Goal: Transaction & Acquisition: Purchase product/service

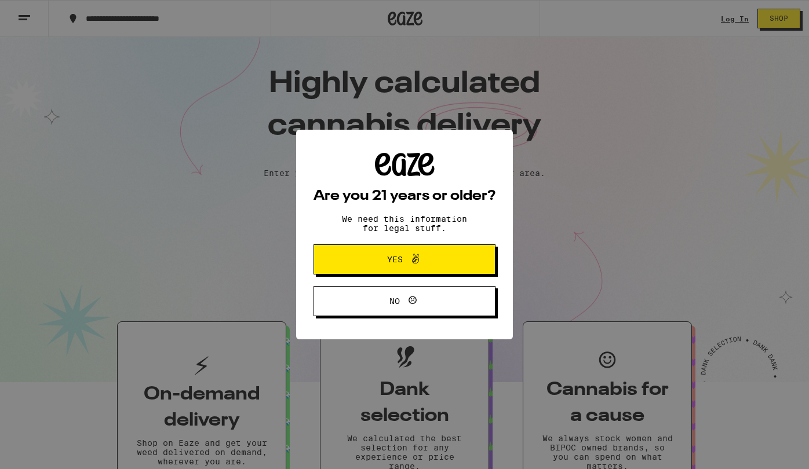
click at [412, 254] on icon at bounding box center [416, 259] width 14 height 14
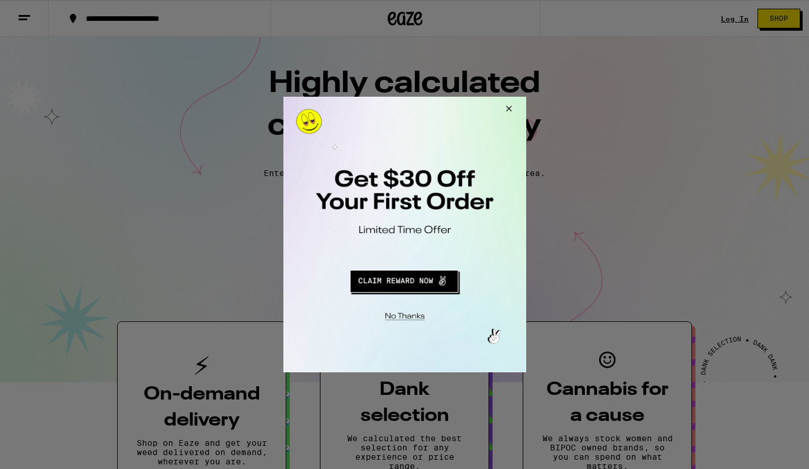
click at [730, 25] on div at bounding box center [404, 234] width 809 height 469
click at [414, 316] on button "Close Modal" at bounding box center [403, 315] width 236 height 18
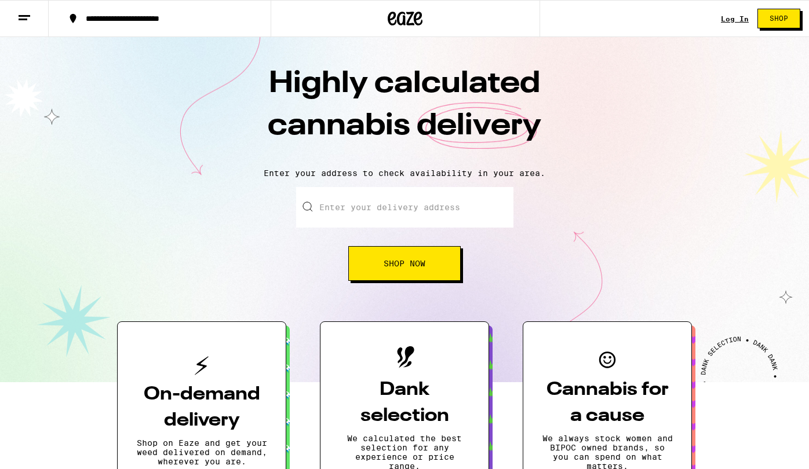
click at [727, 18] on link "Log In" at bounding box center [735, 19] width 28 height 8
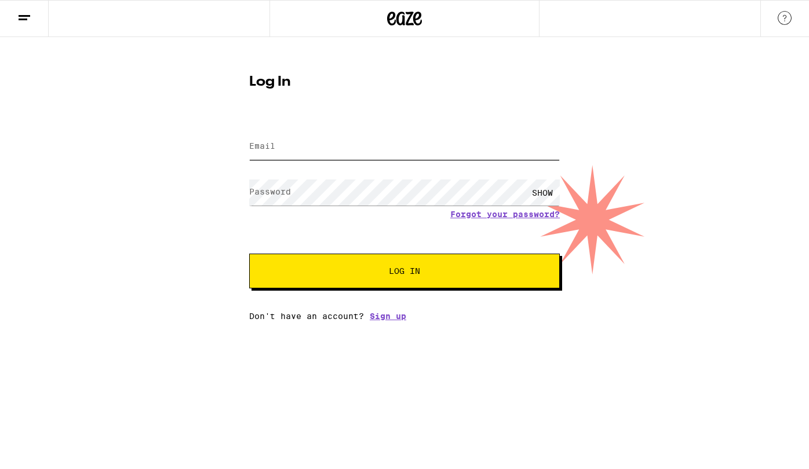
type input "[PERSON_NAME][EMAIL_ADDRESS][DOMAIN_NAME]"
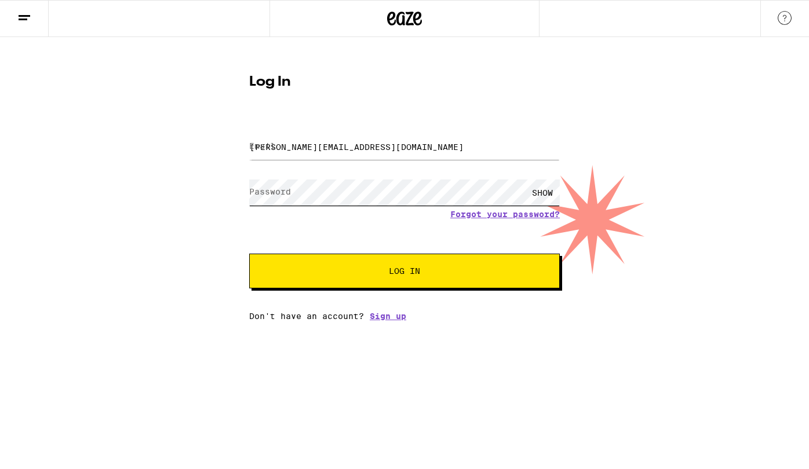
click at [404, 272] on button "Log In" at bounding box center [404, 271] width 311 height 35
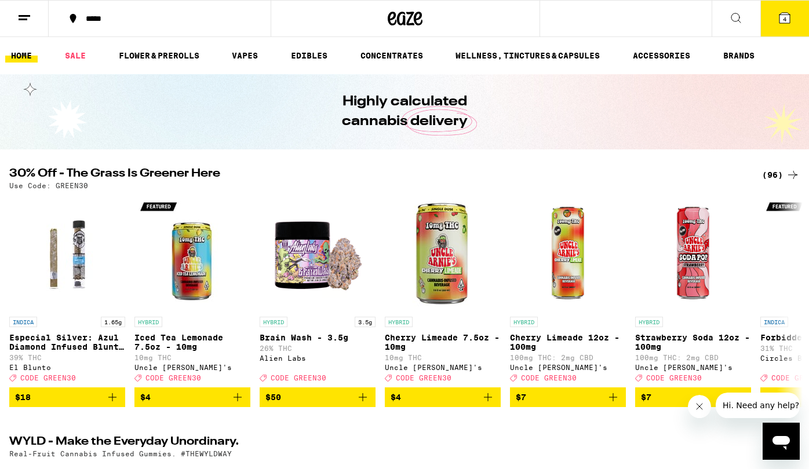
click at [18, 20] on icon at bounding box center [24, 18] width 14 height 14
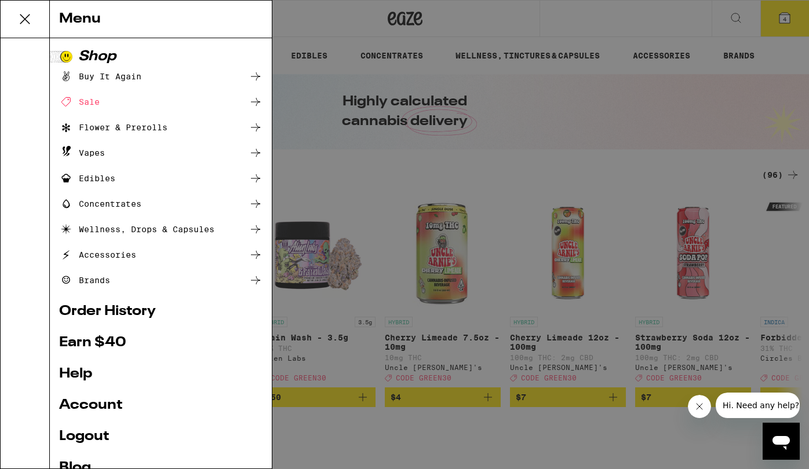
click at [627, 20] on div "Menu Shop Buy It Again Sale Flower & Prerolls Vapes Edibles Concentrates Wellne…" at bounding box center [404, 234] width 809 height 469
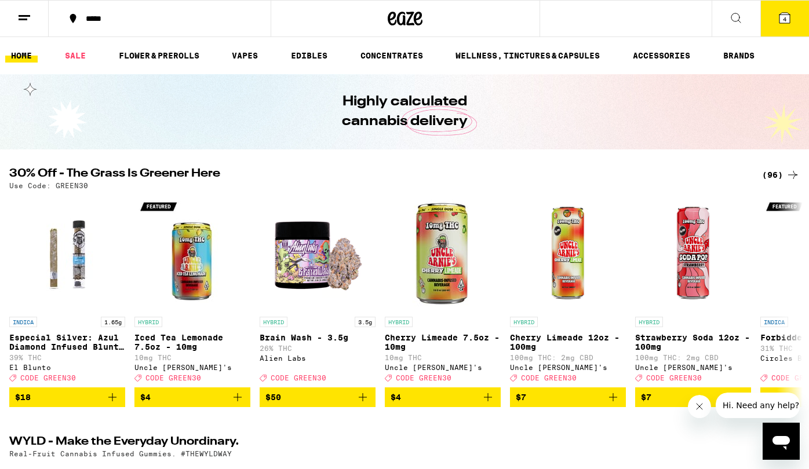
click at [107, 21] on div "*****" at bounding box center [166, 18] width 173 height 8
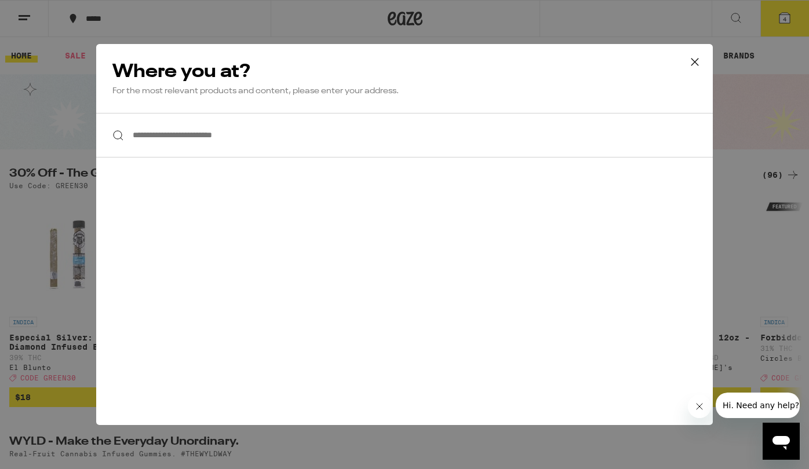
click at [170, 143] on input "**********" at bounding box center [404, 135] width 617 height 45
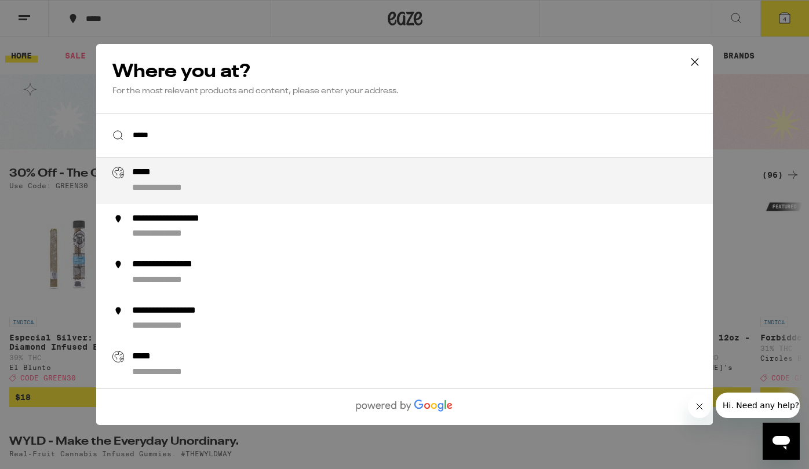
click at [182, 184] on div "**********" at bounding box center [174, 189] width 84 height 12
type input "**********"
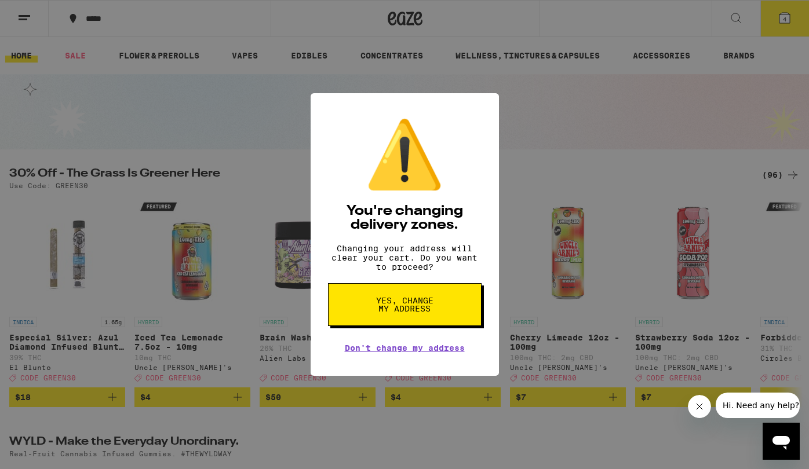
click at [419, 301] on span "Yes, change my address" at bounding box center [405, 305] width 60 height 16
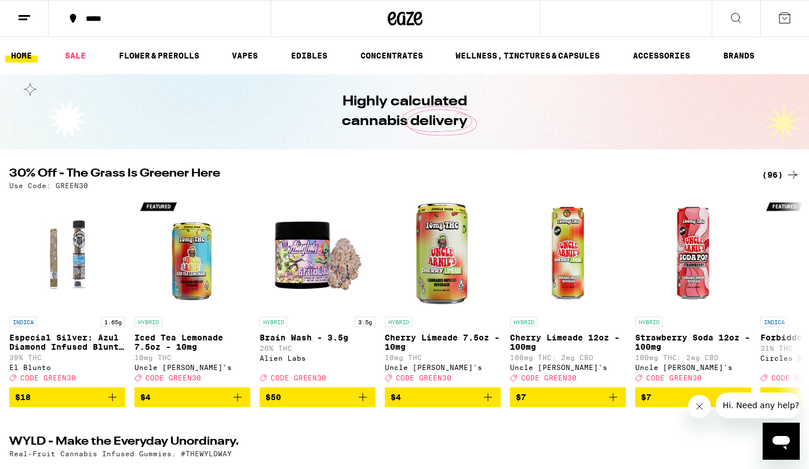
click at [771, 180] on div "(96)" at bounding box center [781, 175] width 38 height 14
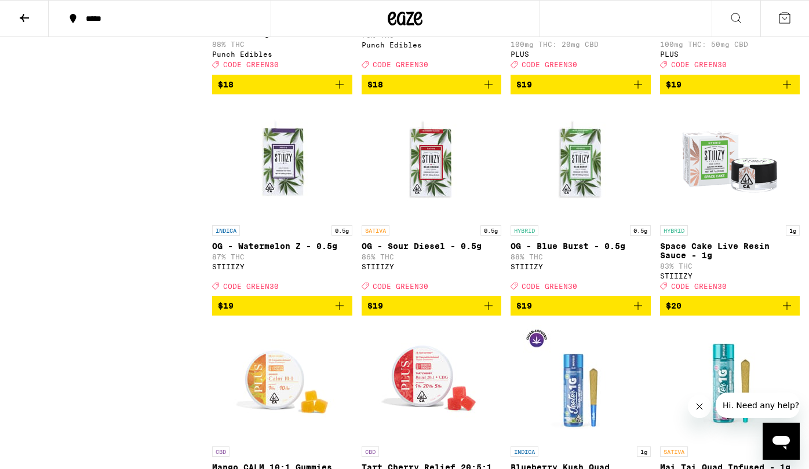
scroll to position [1383, 0]
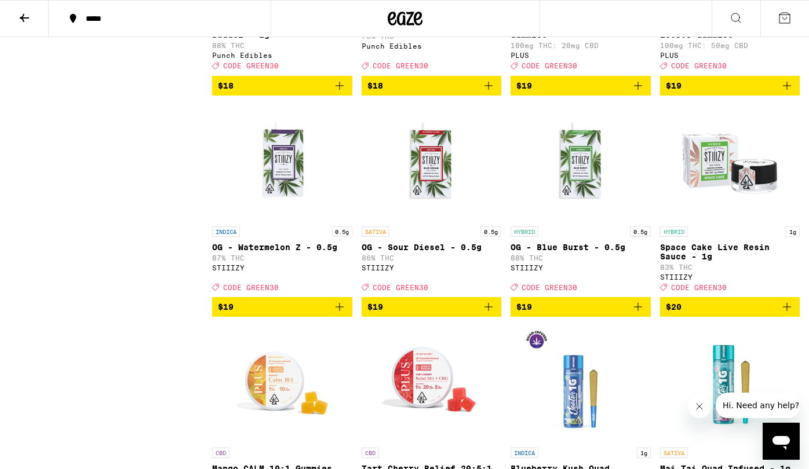
click at [437, 208] on img "Open page for OG - Sour Diesel - 0.5g from STIIIZY" at bounding box center [431, 163] width 116 height 116
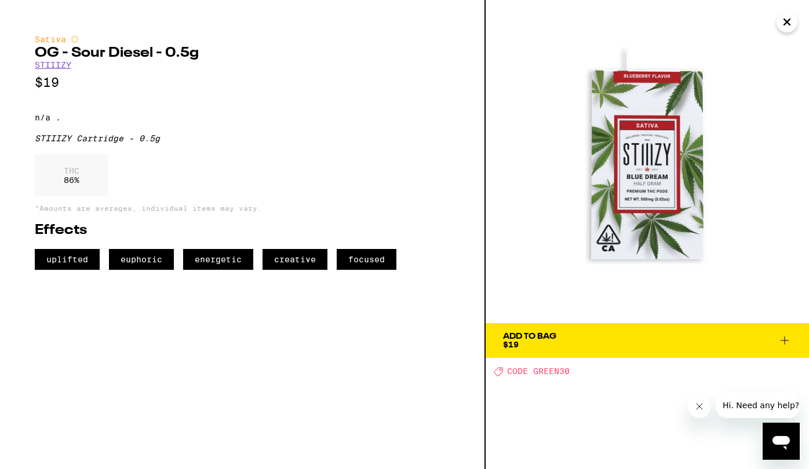
click at [516, 341] on span "$19" at bounding box center [511, 344] width 16 height 9
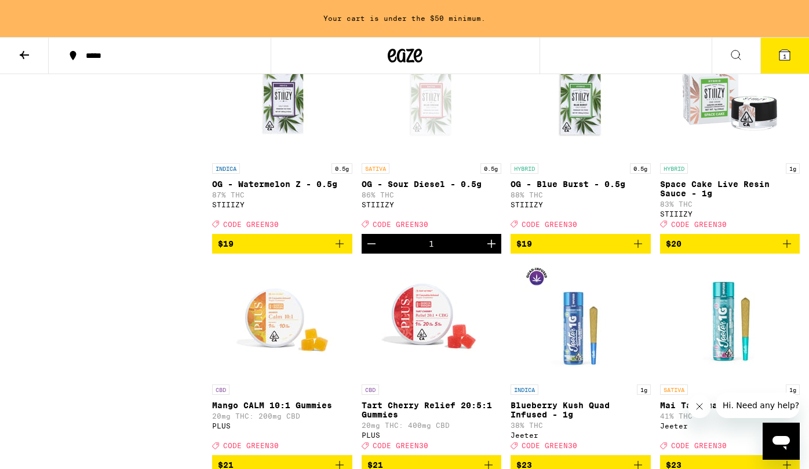
scroll to position [1483, 0]
click at [636, 251] on icon "Add to bag" at bounding box center [638, 244] width 14 height 14
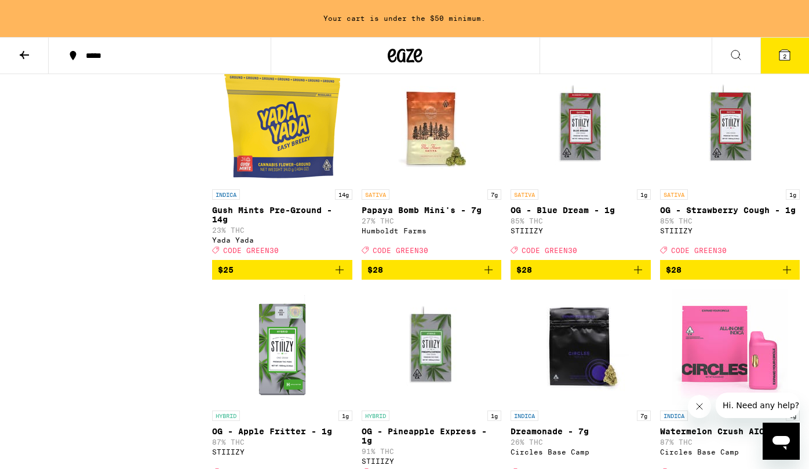
scroll to position [2341, 0]
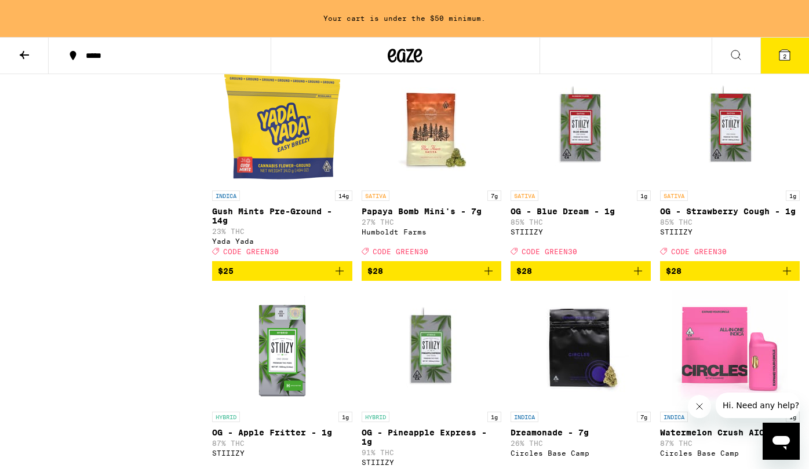
click at [789, 278] on icon "Add to bag" at bounding box center [787, 271] width 14 height 14
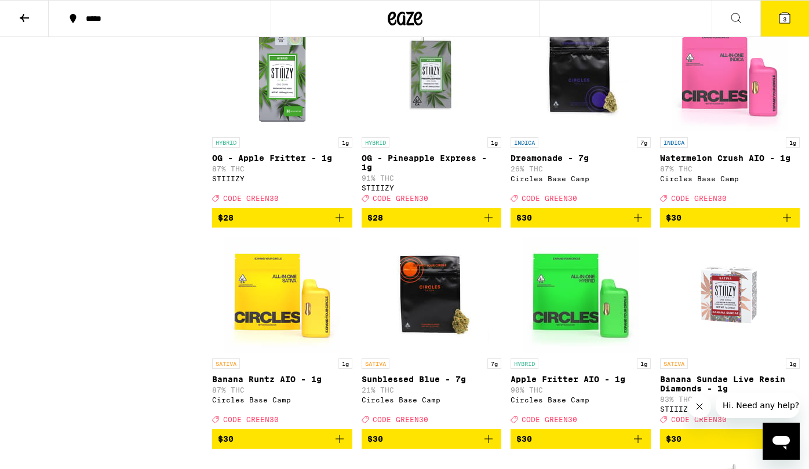
scroll to position [2579, 0]
click at [487, 225] on icon "Add to bag" at bounding box center [489, 218] width 14 height 14
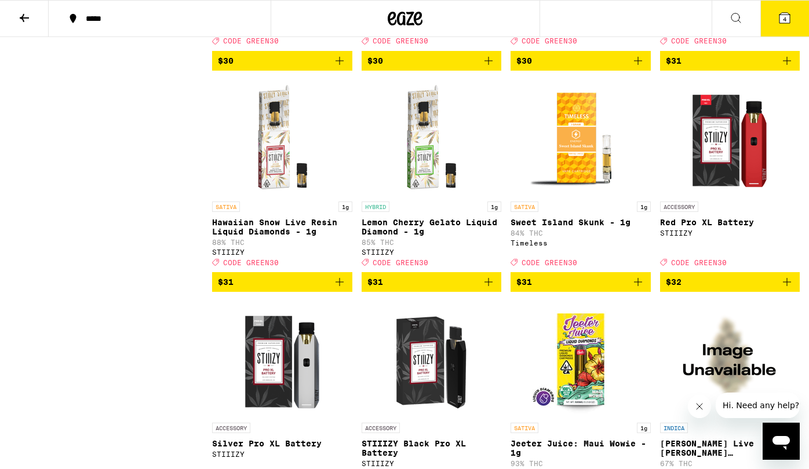
scroll to position [3179, 0]
click at [269, 196] on img "Open page for Hawaiian Snow Live Resin Liquid Diamonds - 1g from STIIIZY" at bounding box center [282, 138] width 116 height 116
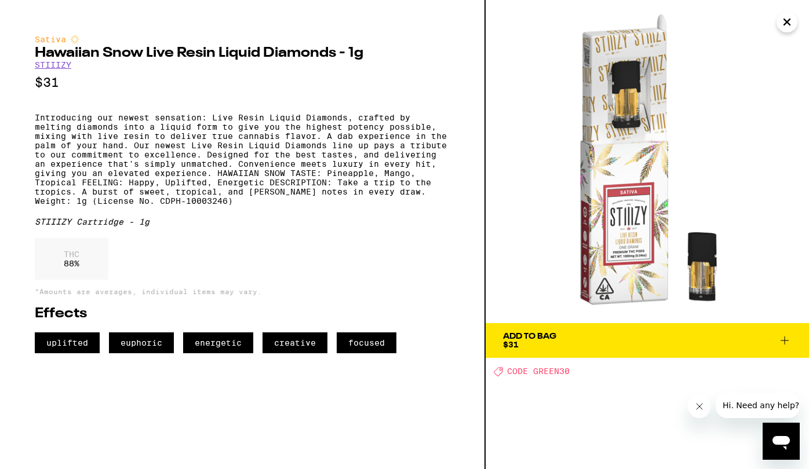
click at [782, 342] on icon at bounding box center [785, 341] width 14 height 14
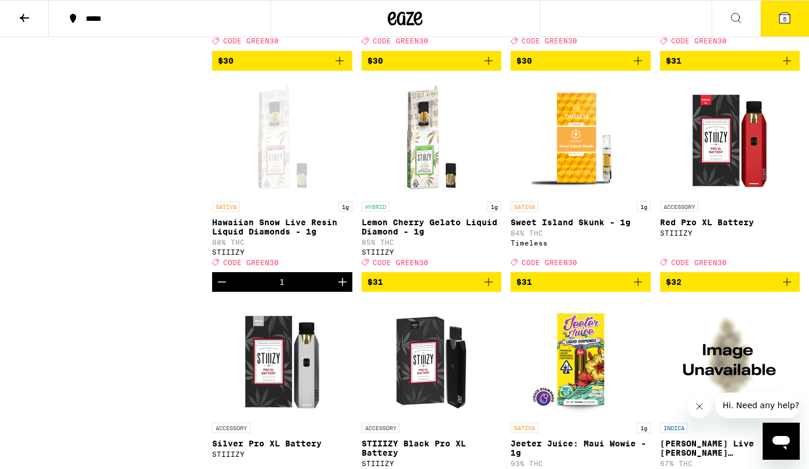
click at [491, 289] on icon "Add to bag" at bounding box center [489, 282] width 14 height 14
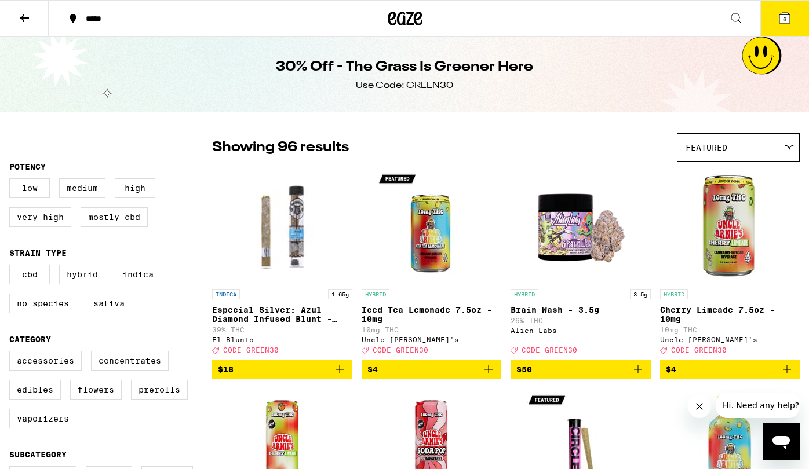
click at [787, 15] on icon at bounding box center [784, 18] width 10 height 10
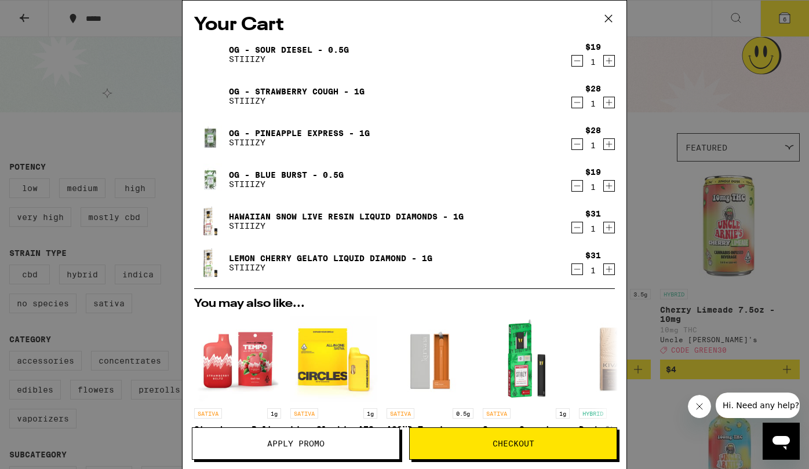
scroll to position [1, 0]
click at [577, 60] on icon "Decrement" at bounding box center [577, 60] width 10 height 14
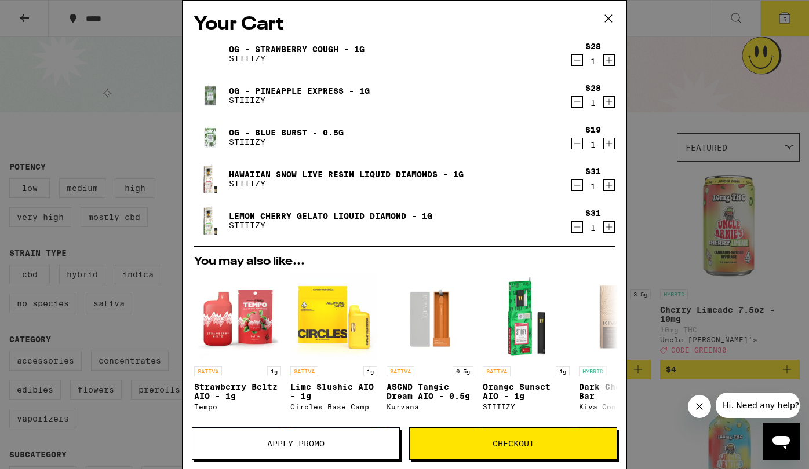
click at [575, 144] on icon "Decrement" at bounding box center [577, 144] width 6 height 0
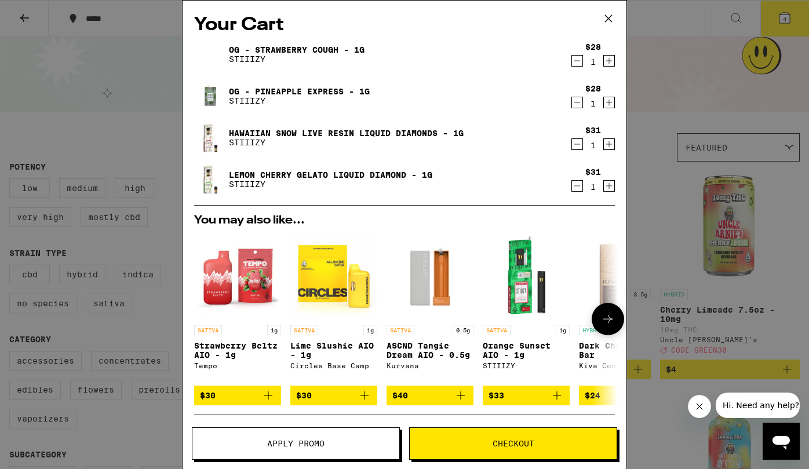
scroll to position [0, 0]
click at [317, 46] on link "OG - Strawberry Cough - 1g" at bounding box center [297, 49] width 136 height 9
click at [604, 19] on icon at bounding box center [608, 18] width 17 height 17
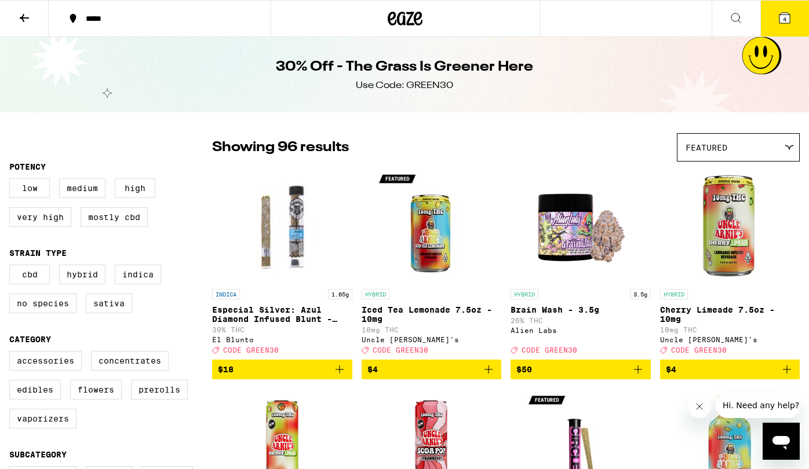
click at [786, 21] on span "4" at bounding box center [784, 19] width 3 height 7
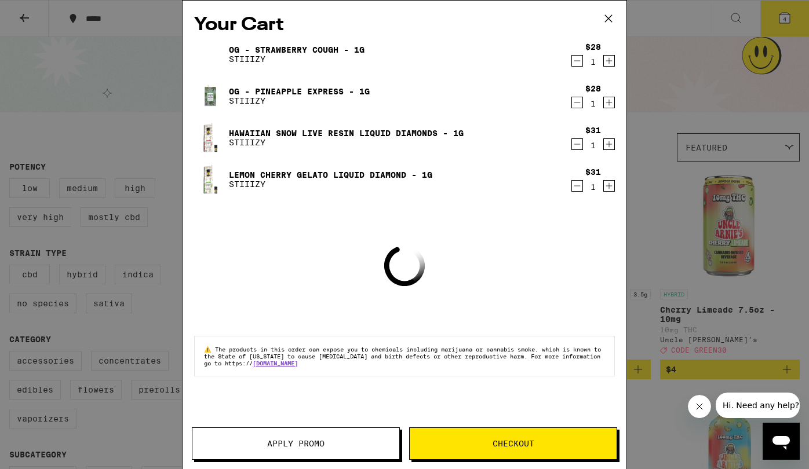
click at [288, 445] on span "Apply Promo" at bounding box center [295, 444] width 57 height 8
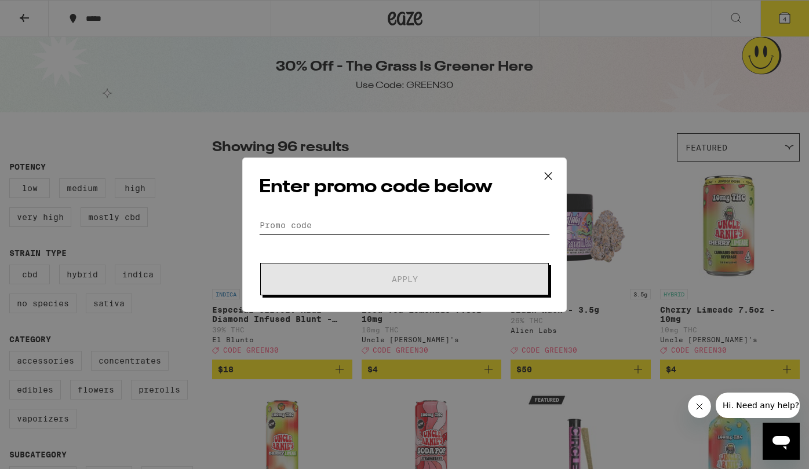
click at [275, 225] on input "Promo Code" at bounding box center [404, 225] width 291 height 17
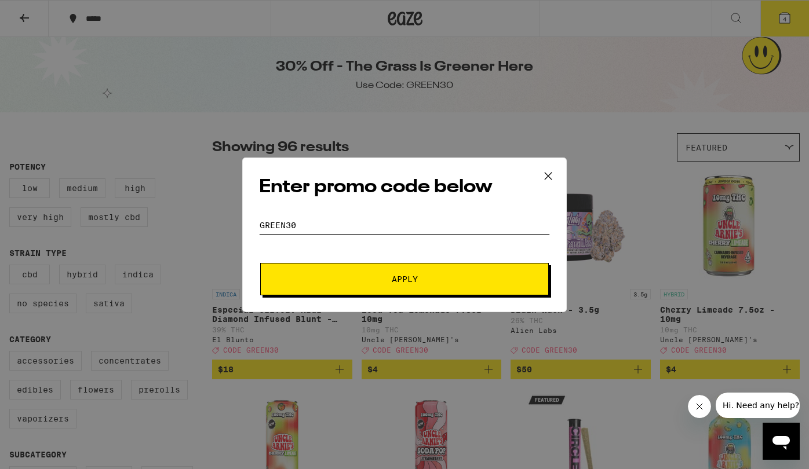
type input "green30"
click at [401, 289] on button "Apply" at bounding box center [404, 279] width 289 height 32
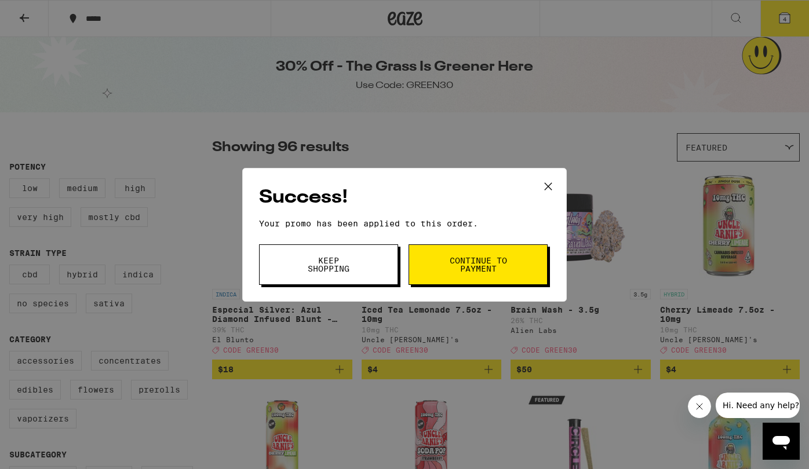
click at [517, 94] on div "Success! Your promo has been applied to this order. Promo Code green30 Keep Sho…" at bounding box center [404, 234] width 809 height 469
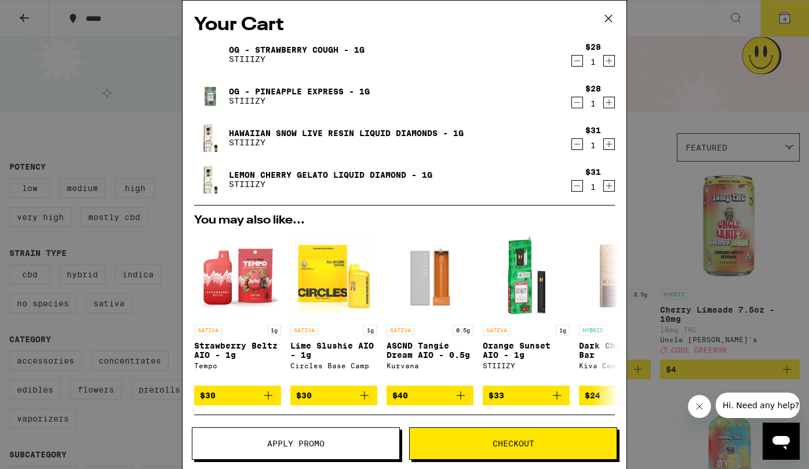
click at [611, 18] on icon at bounding box center [608, 18] width 17 height 17
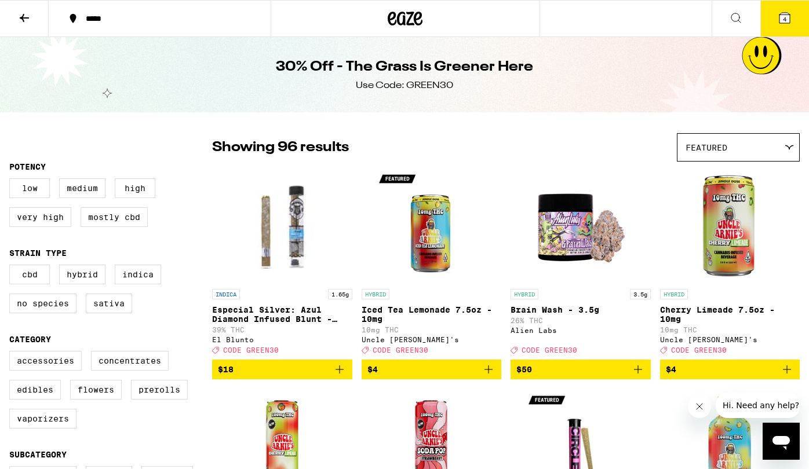
click at [22, 12] on icon at bounding box center [24, 18] width 14 height 14
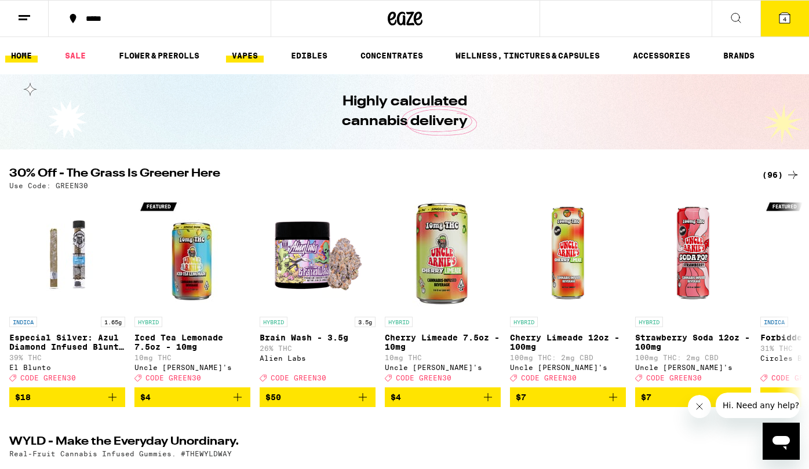
click at [250, 57] on link "VAPES" at bounding box center [245, 56] width 38 height 14
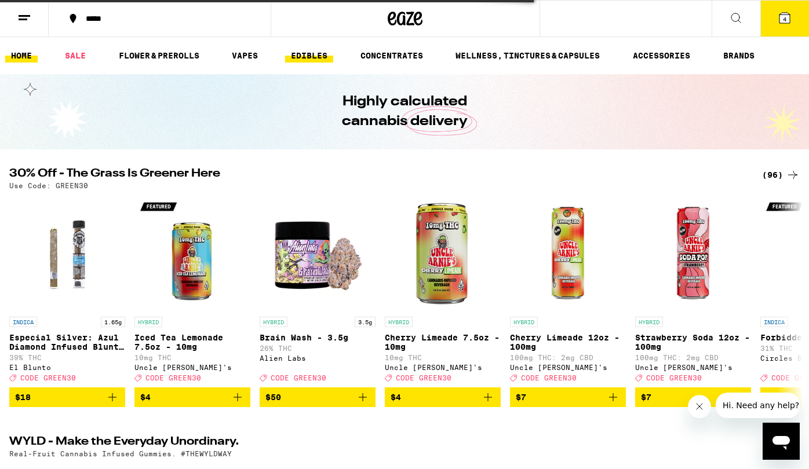
click at [314, 57] on link "EDIBLES" at bounding box center [309, 56] width 48 height 14
click at [313, 56] on link "EDIBLES" at bounding box center [309, 56] width 48 height 14
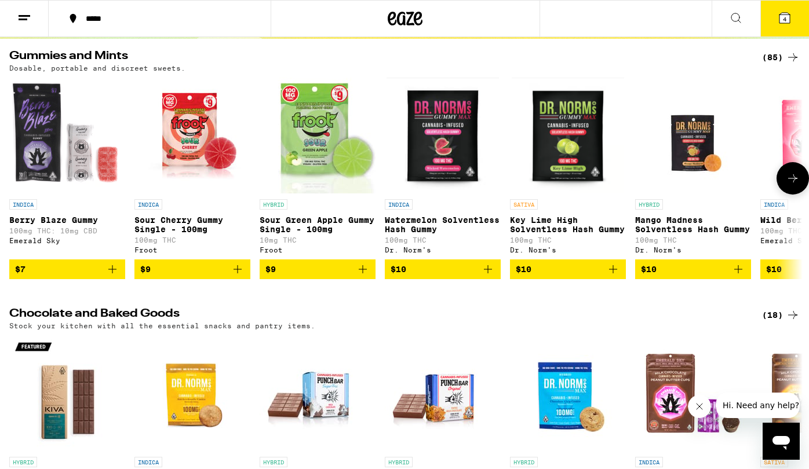
scroll to position [104, 0]
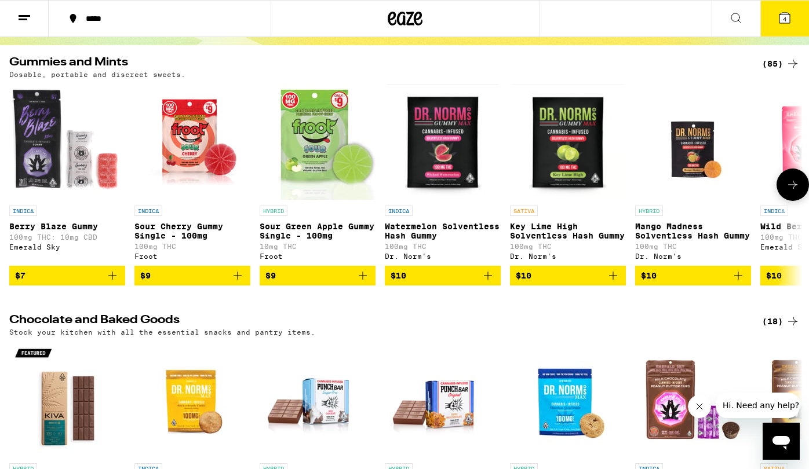
click at [793, 189] on icon at bounding box center [792, 185] width 9 height 8
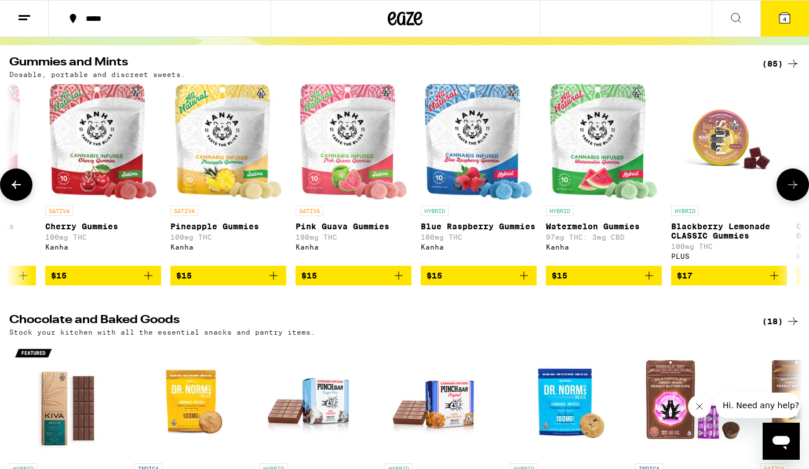
scroll to position [0, 2206]
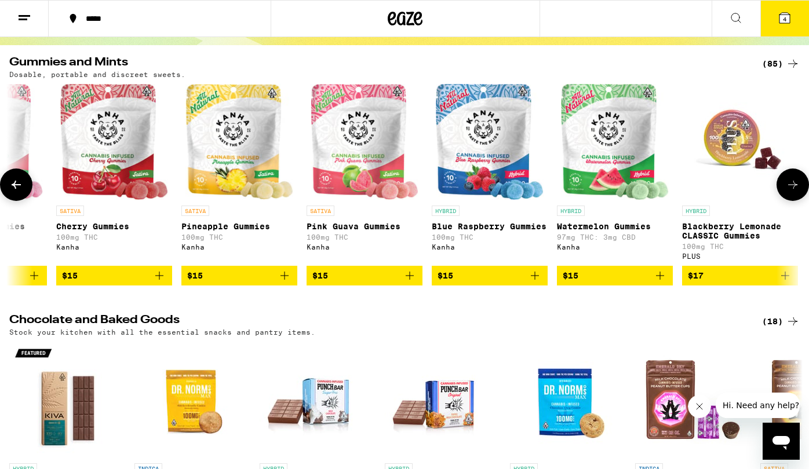
click at [360, 162] on img "Open page for Pink Guava Gummies from Kanha" at bounding box center [365, 142] width 108 height 116
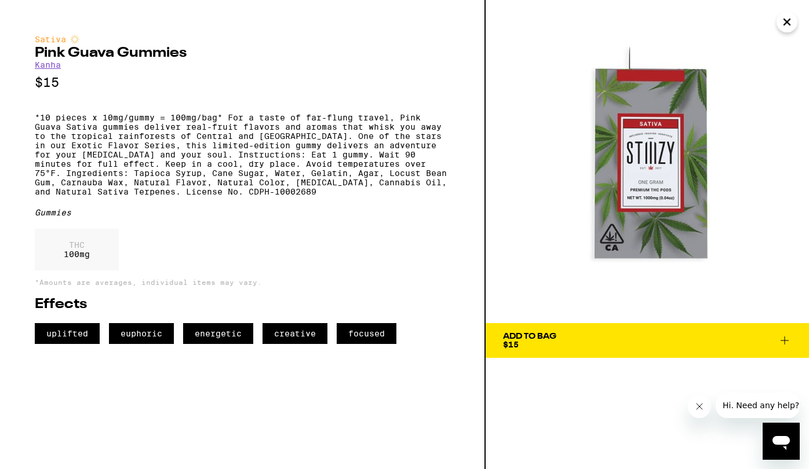
click at [787, 22] on icon "Close" at bounding box center [787, 22] width 6 height 6
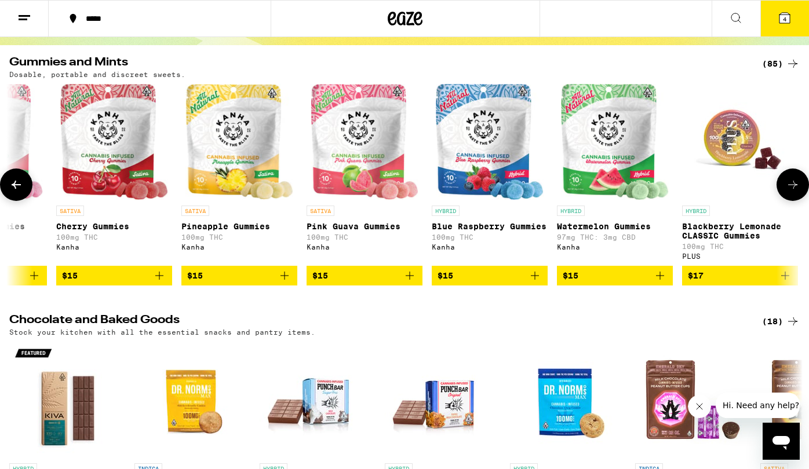
click at [388, 164] on img "Open page for Pink Guava Gummies from Kanha" at bounding box center [365, 142] width 108 height 116
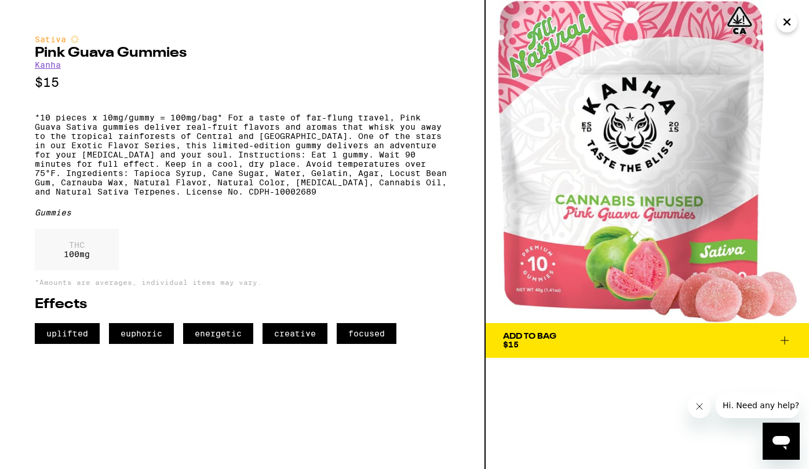
click at [790, 334] on icon at bounding box center [785, 341] width 14 height 14
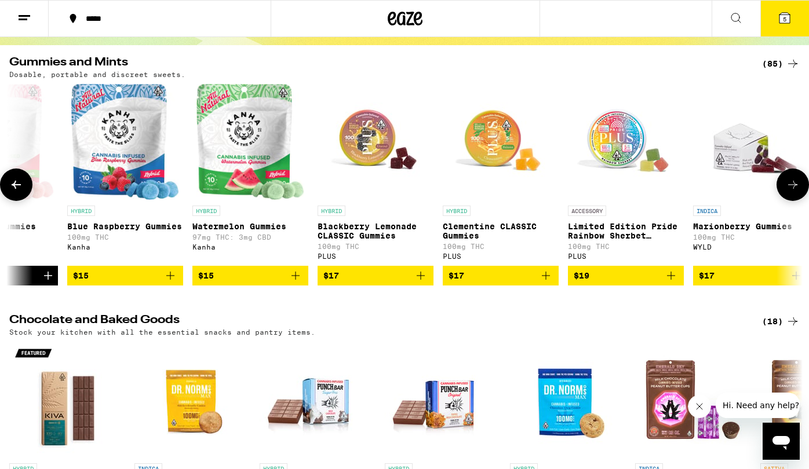
scroll to position [0, 2571]
click at [505, 147] on img "Open page for Clementine CLASSIC Gummies from PLUS" at bounding box center [500, 142] width 116 height 116
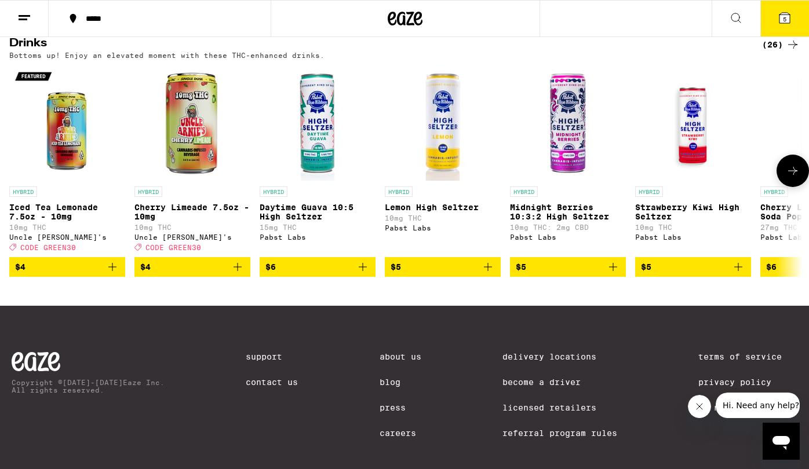
scroll to position [647, 0]
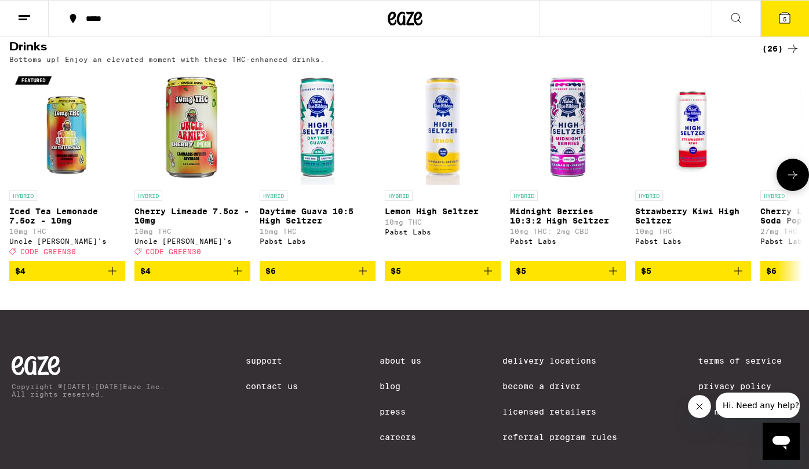
click at [786, 182] on icon at bounding box center [793, 175] width 14 height 14
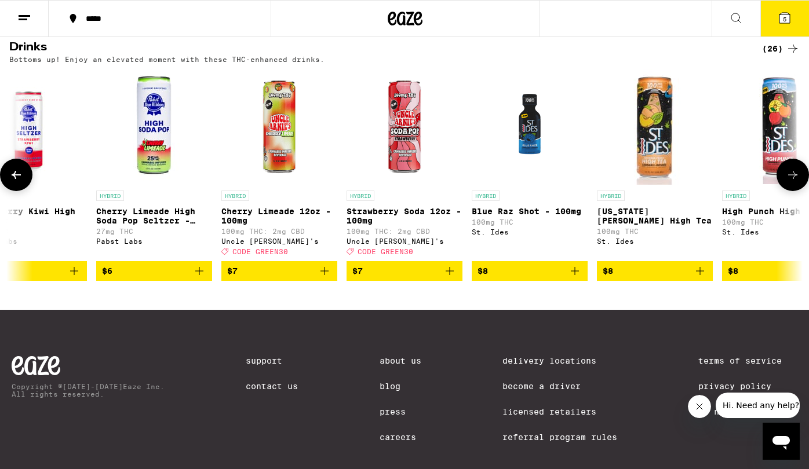
scroll to position [0, 664]
click at [523, 168] on img "Open page for Blue Raz Shot - 100mg from St. Ides" at bounding box center [530, 127] width 116 height 116
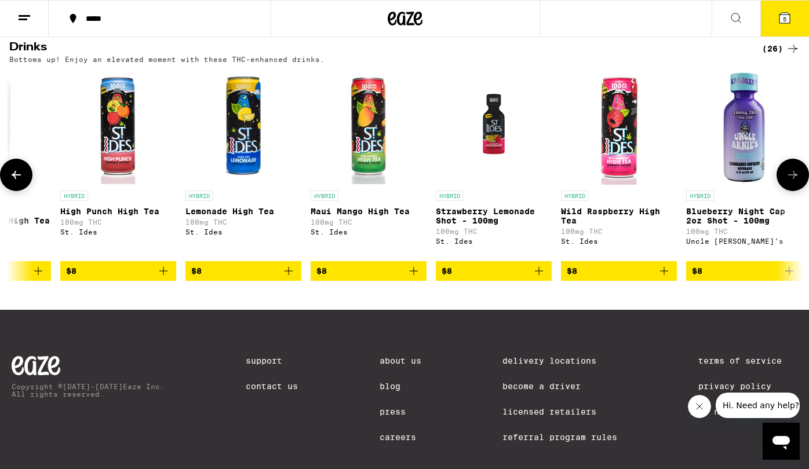
scroll to position [0, 1325]
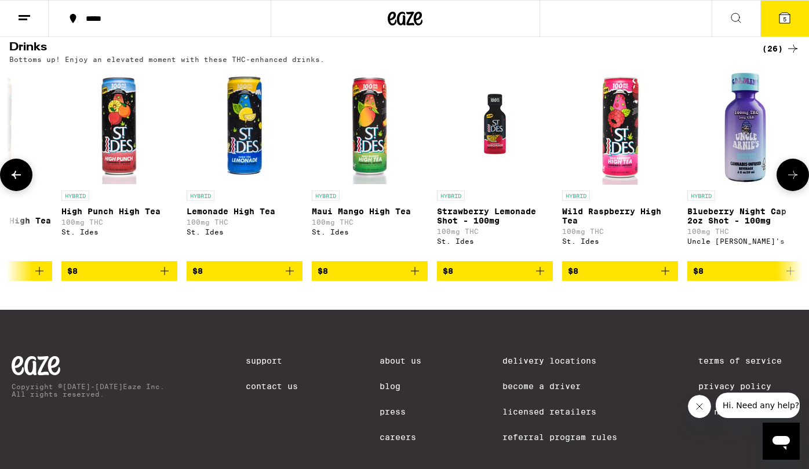
click at [490, 125] on img "Open page for Strawberry Lemonade Shot - 100mg from St. Ides" at bounding box center [495, 127] width 116 height 116
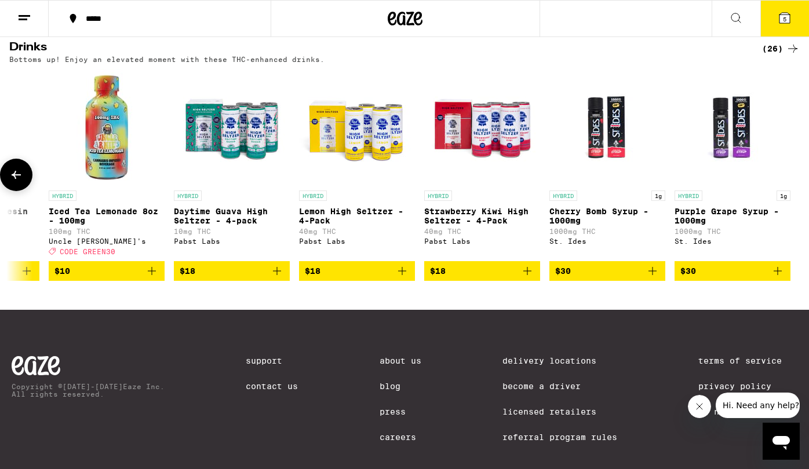
scroll to position [0, 2464]
click at [608, 152] on img "Open page for Cherry Bomb Syrup - 1000mg from St. Ides" at bounding box center [607, 127] width 116 height 116
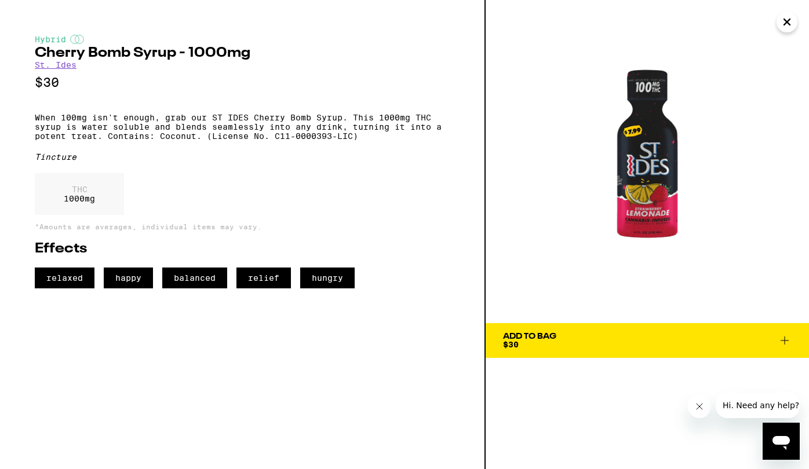
click at [781, 339] on icon at bounding box center [785, 341] width 14 height 14
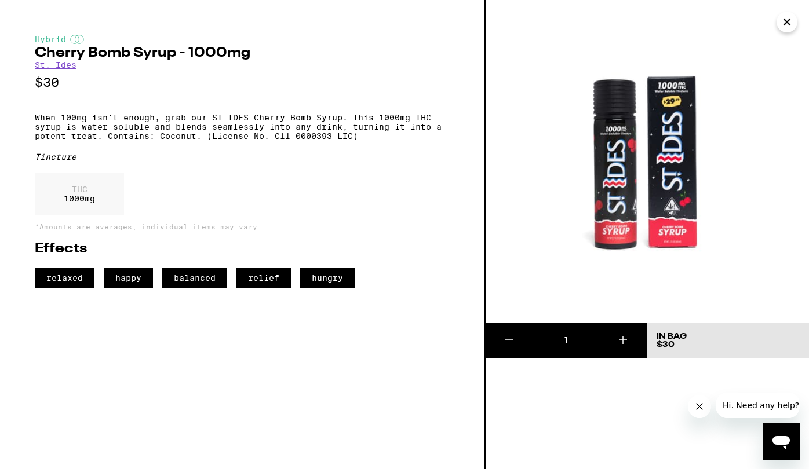
scroll to position [639, 0]
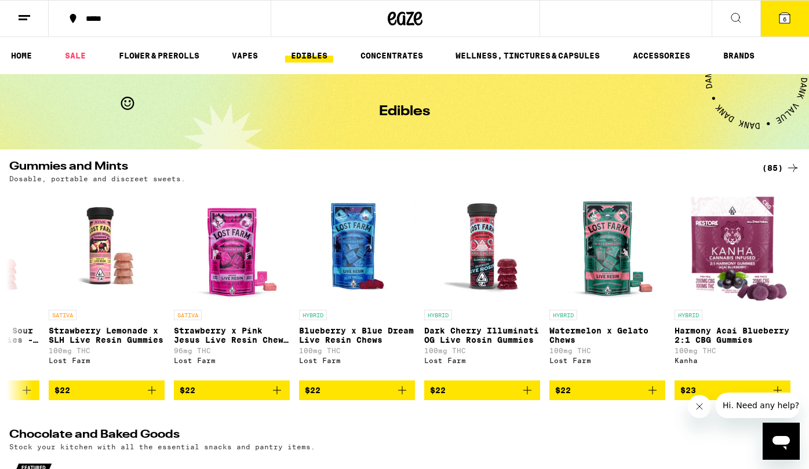
click at [734, 15] on icon at bounding box center [736, 18] width 14 height 14
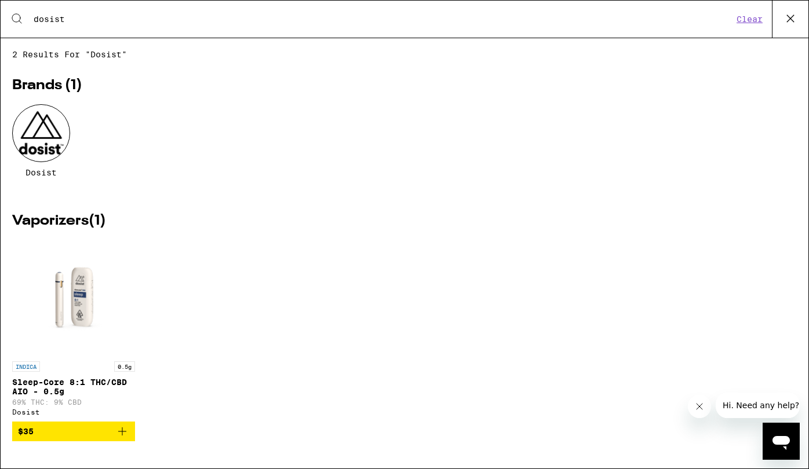
type input "dosist"
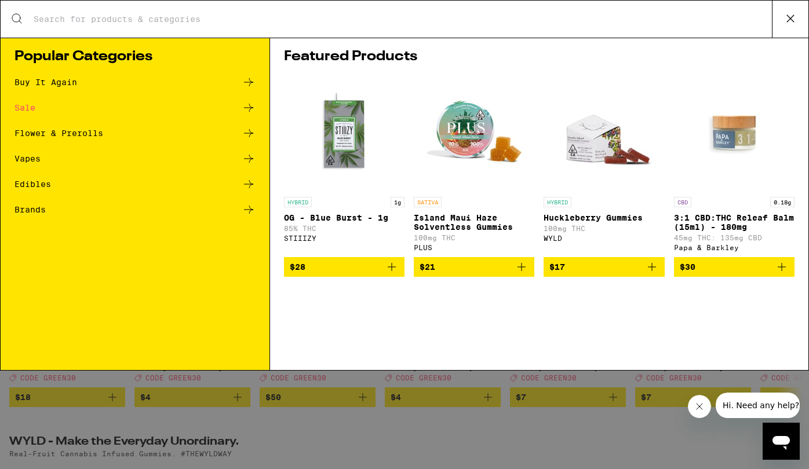
click at [31, 107] on div "Sale" at bounding box center [24, 108] width 21 height 8
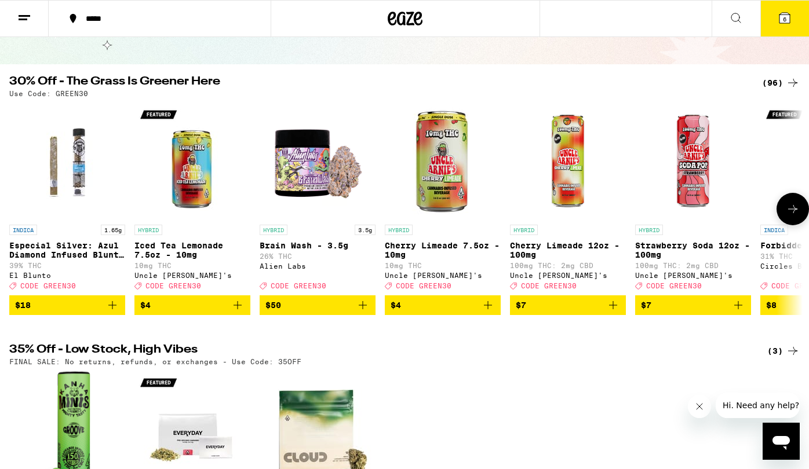
scroll to position [84, 0]
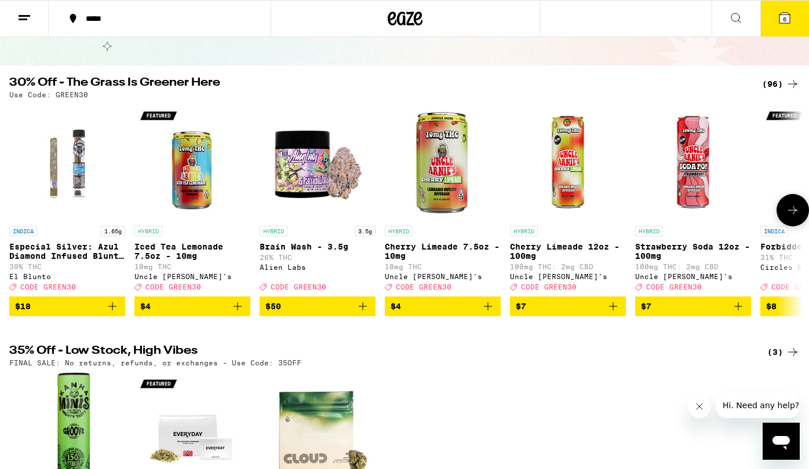
click at [691, 187] on img "Open page for Strawberry Soda 12oz - 100mg from Uncle Arnie's" at bounding box center [693, 162] width 116 height 116
click at [790, 217] on icon at bounding box center [793, 210] width 14 height 14
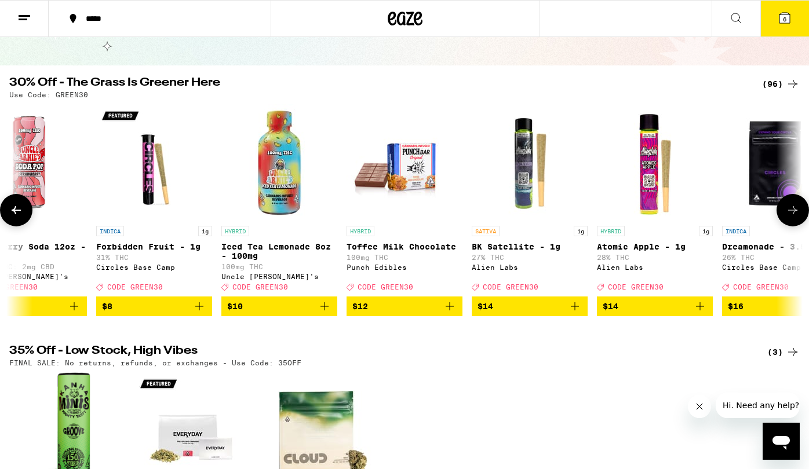
click at [790, 217] on icon at bounding box center [793, 210] width 14 height 14
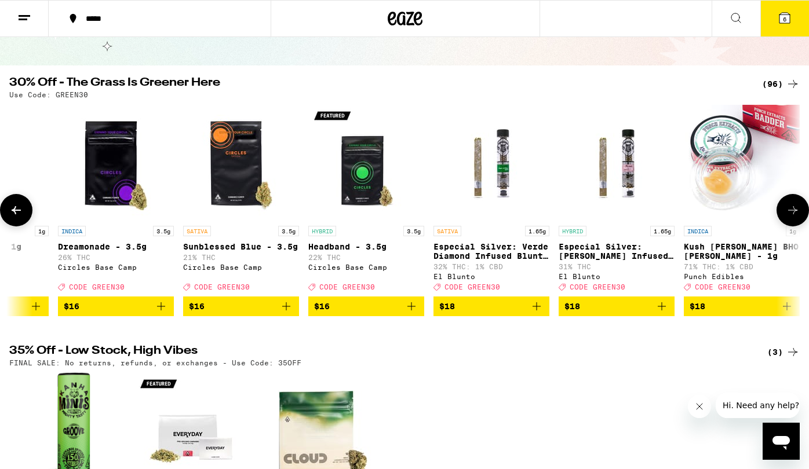
click at [790, 217] on icon at bounding box center [793, 210] width 14 height 14
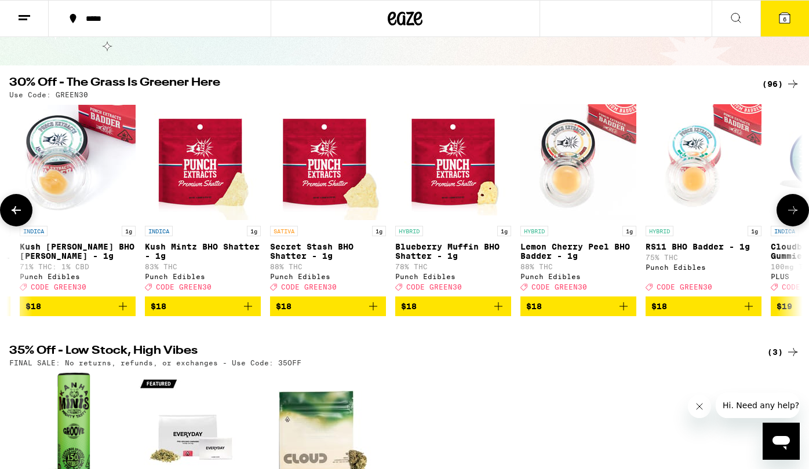
click at [790, 217] on icon at bounding box center [793, 210] width 14 height 14
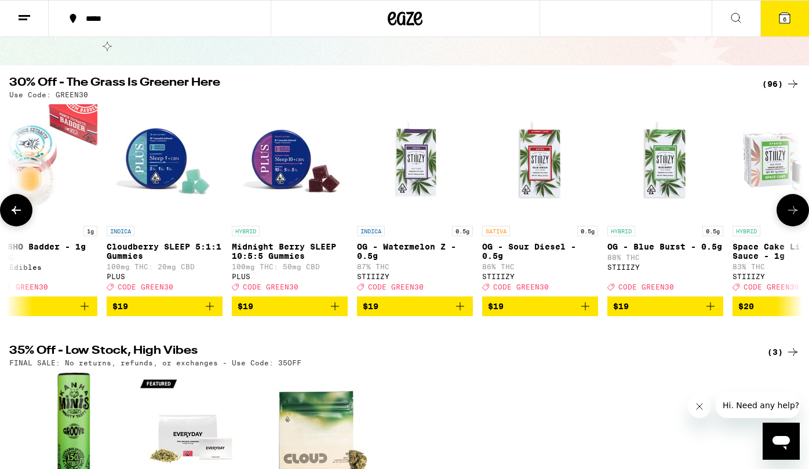
click at [790, 217] on icon at bounding box center [793, 210] width 14 height 14
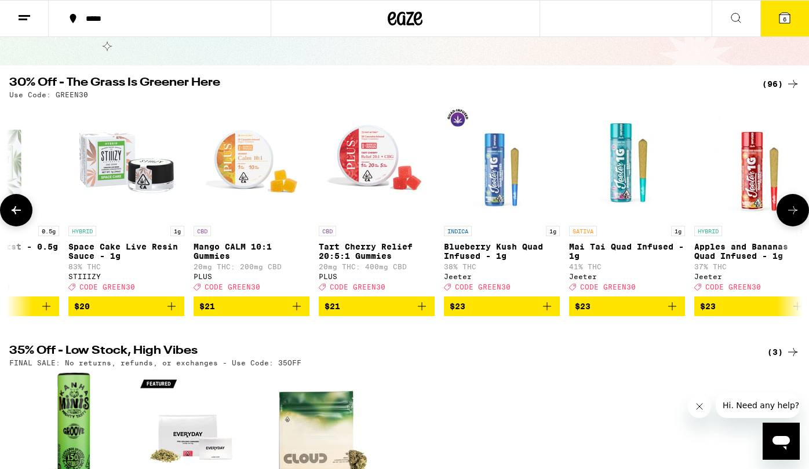
click at [790, 217] on icon at bounding box center [793, 210] width 14 height 14
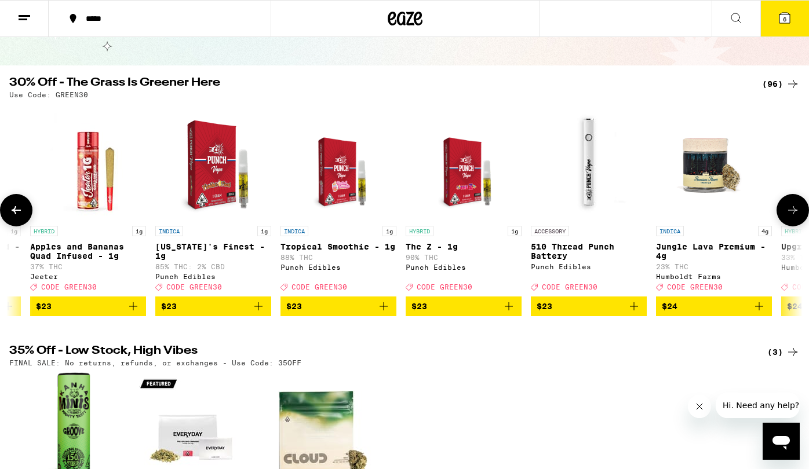
click at [790, 217] on icon at bounding box center [793, 210] width 14 height 14
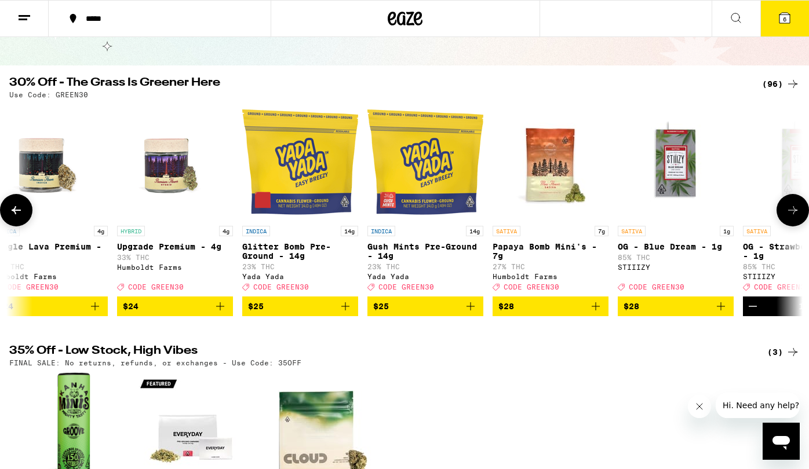
click at [790, 217] on icon at bounding box center [793, 210] width 14 height 14
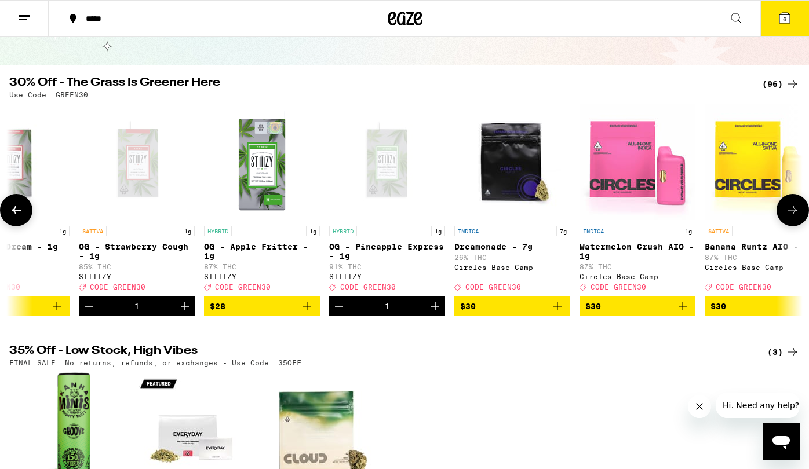
click at [790, 217] on icon at bounding box center [793, 210] width 14 height 14
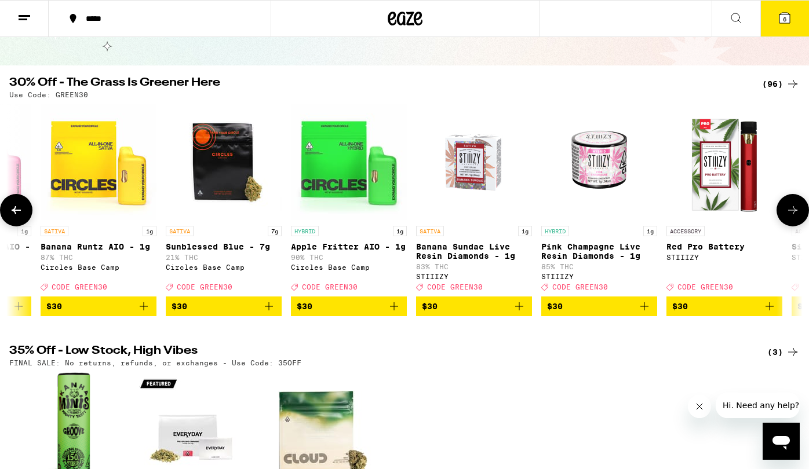
click at [790, 217] on icon at bounding box center [793, 210] width 14 height 14
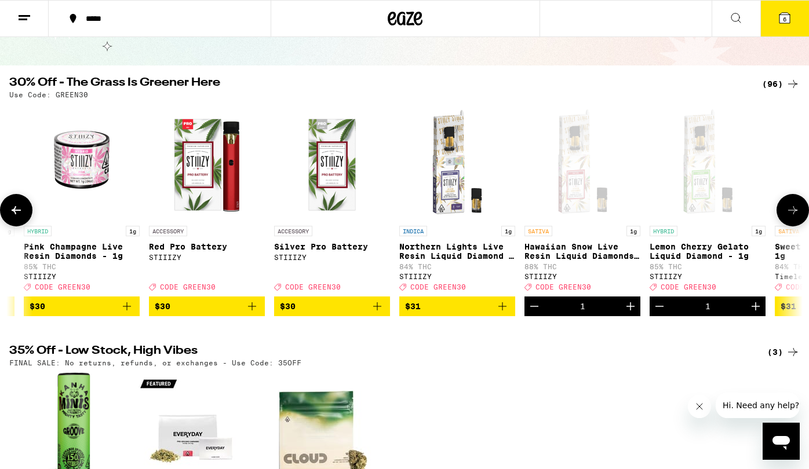
scroll to position [0, 6640]
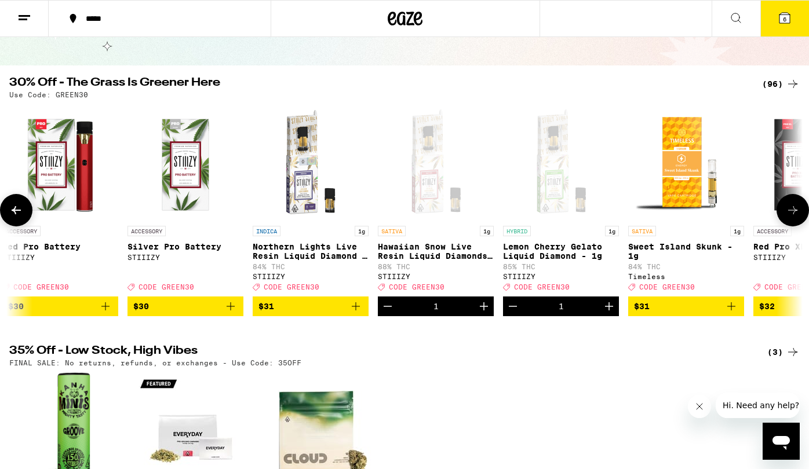
click at [789, 217] on icon at bounding box center [793, 210] width 14 height 14
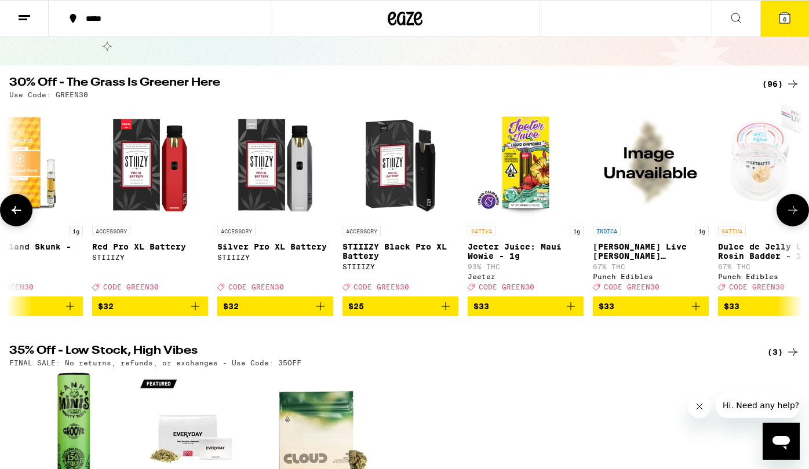
scroll to position [0, 7304]
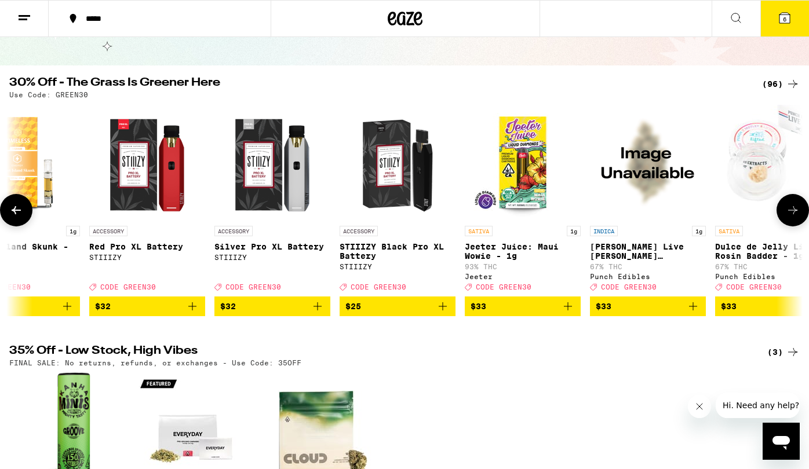
click at [789, 217] on icon at bounding box center [793, 210] width 14 height 14
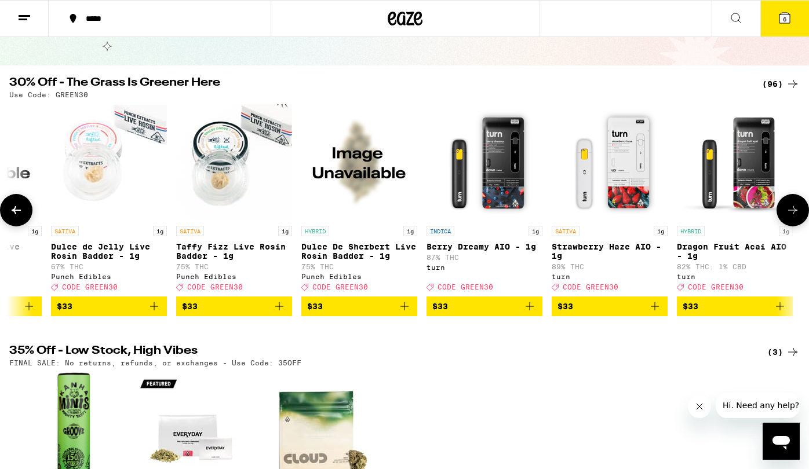
click at [789, 217] on icon at bounding box center [793, 210] width 14 height 14
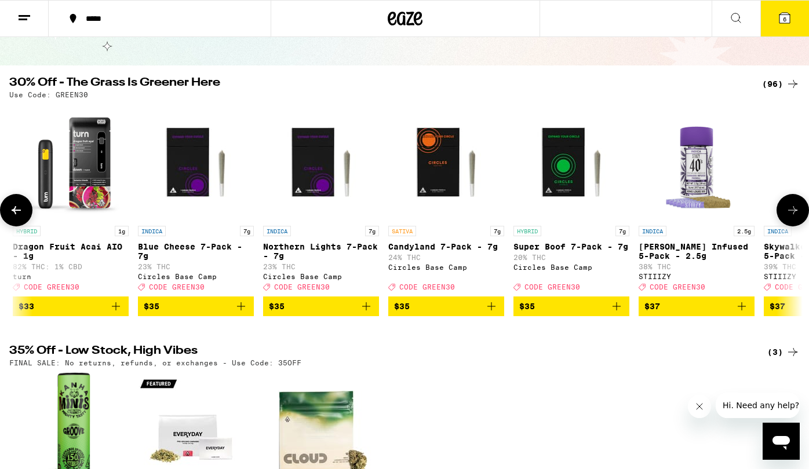
click at [789, 217] on icon at bounding box center [793, 210] width 14 height 14
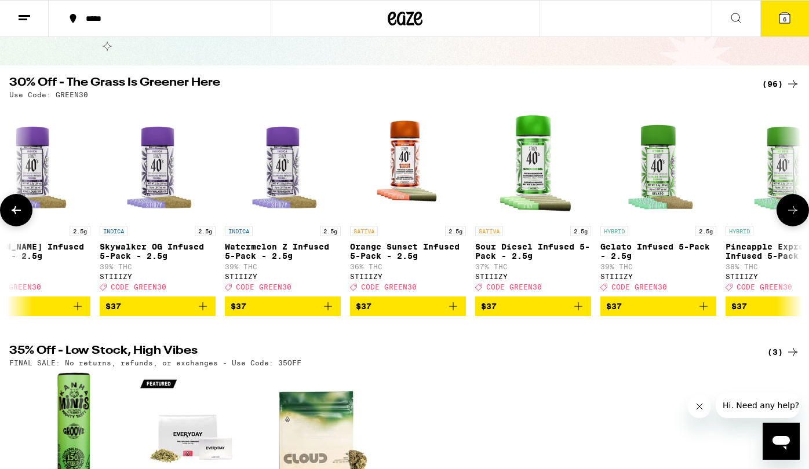
click at [789, 217] on icon at bounding box center [793, 210] width 14 height 14
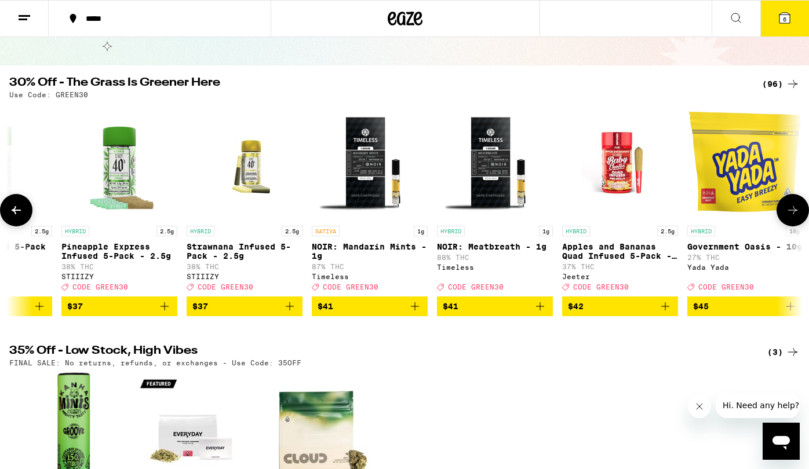
click at [789, 217] on icon at bounding box center [793, 210] width 14 height 14
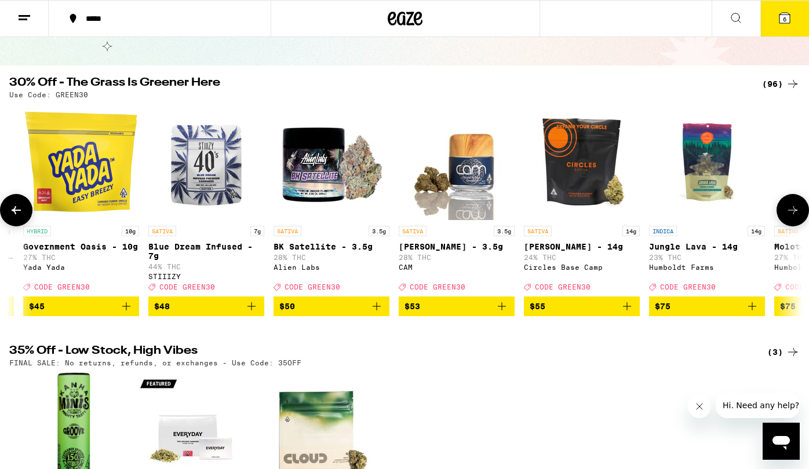
click at [789, 217] on icon at bounding box center [793, 210] width 14 height 14
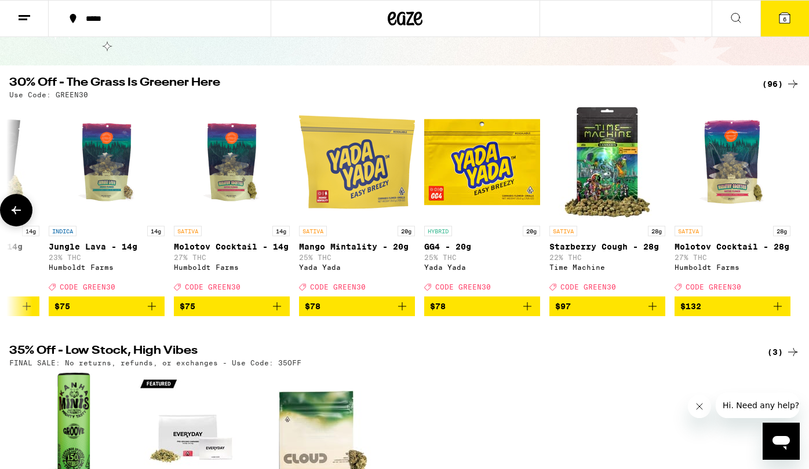
click at [789, 221] on div at bounding box center [792, 210] width 32 height 32
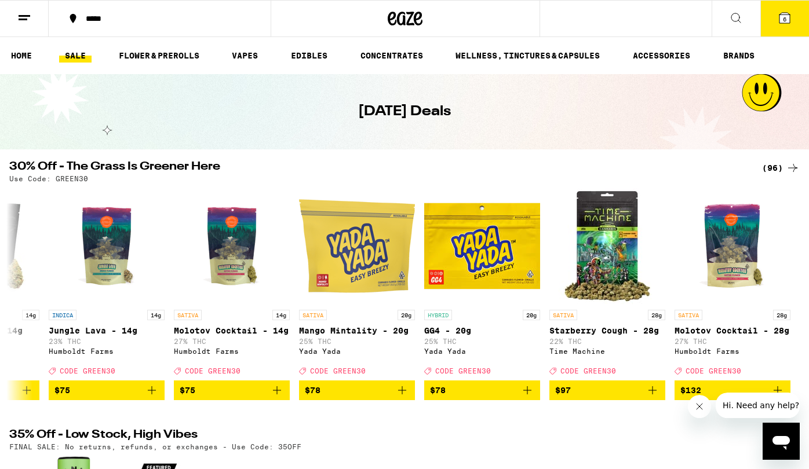
scroll to position [0, 0]
click at [782, 22] on icon at bounding box center [784, 18] width 10 height 10
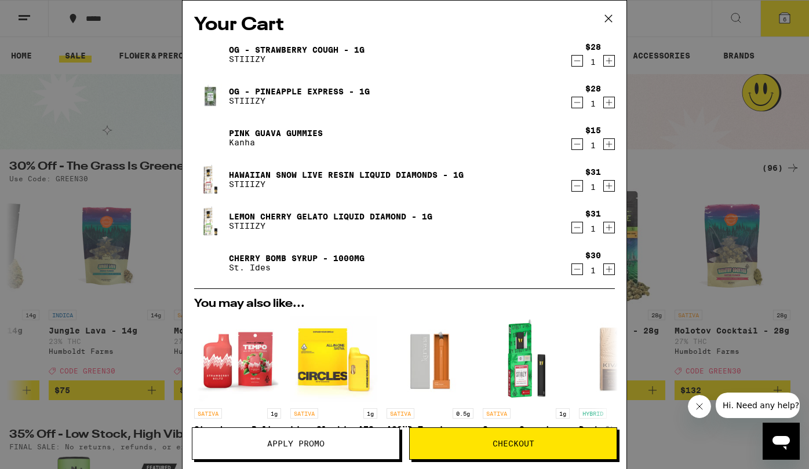
click at [498, 431] on button "Checkout" at bounding box center [513, 444] width 208 height 32
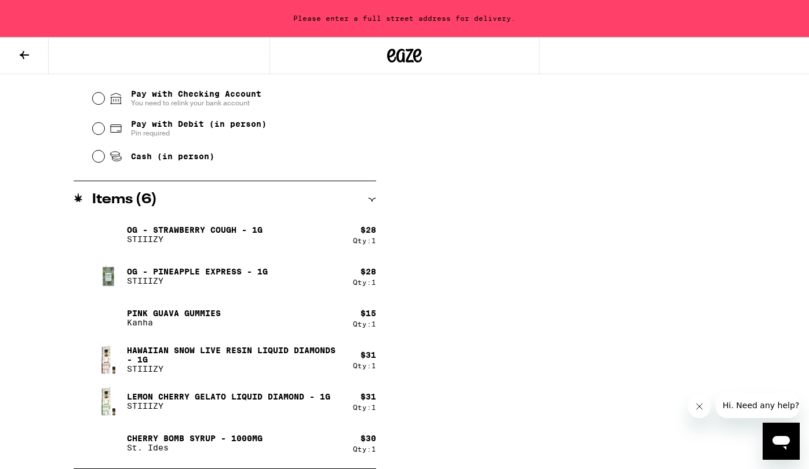
scroll to position [510, 0]
